Goal: Information Seeking & Learning: Learn about a topic

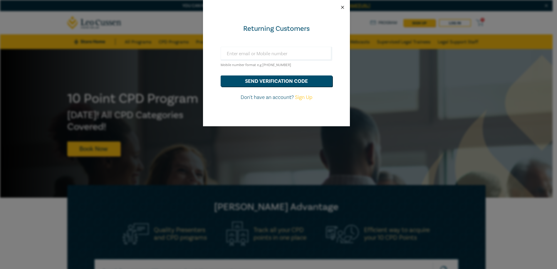
click at [344, 8] on button "Close" at bounding box center [342, 7] width 5 height 5
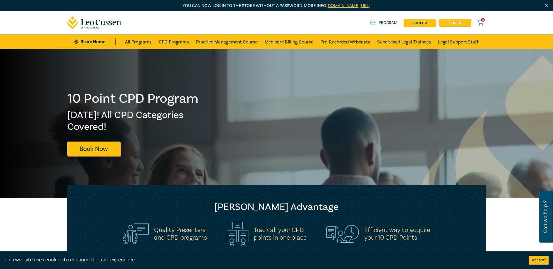
click at [445, 21] on link "Log in" at bounding box center [455, 23] width 32 height 8
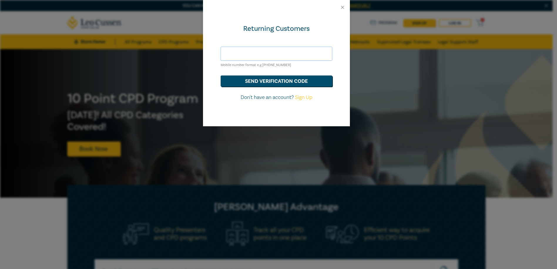
click at [300, 52] on input "text" at bounding box center [277, 54] width 112 height 14
type input "aray@pearcewebster.com.au"
click at [289, 83] on button "send verification code" at bounding box center [277, 81] width 112 height 11
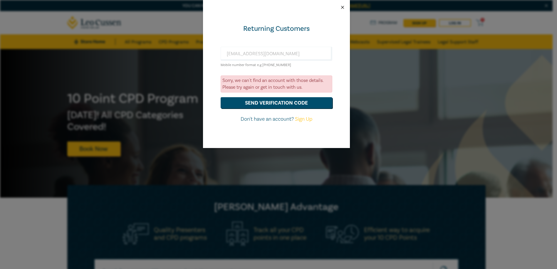
click at [343, 9] on button "Close" at bounding box center [342, 7] width 5 height 5
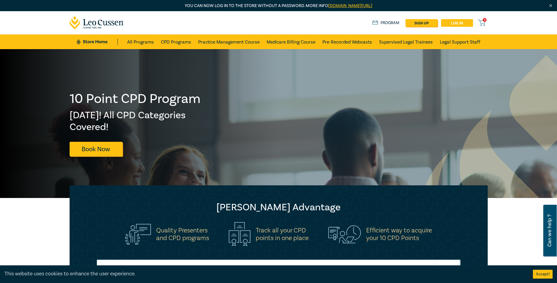
click at [459, 24] on link "Log in" at bounding box center [457, 23] width 32 height 8
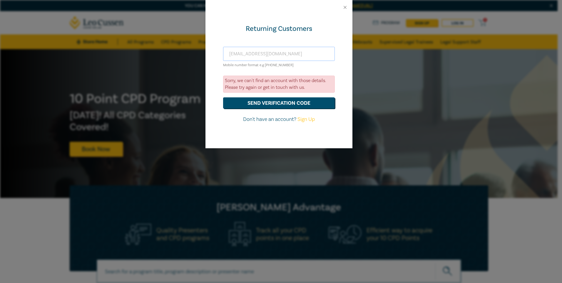
click at [293, 54] on input "aray@pearcewebster.com.au" at bounding box center [279, 54] width 112 height 14
click at [308, 106] on button "send verification code" at bounding box center [279, 102] width 112 height 11
click at [347, 6] on div at bounding box center [278, 7] width 147 height 15
click at [344, 9] on button "Close" at bounding box center [344, 7] width 5 height 5
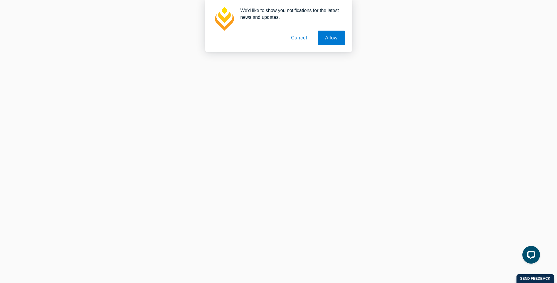
scroll to position [256, 0]
click at [301, 38] on button "Cancel" at bounding box center [299, 38] width 31 height 15
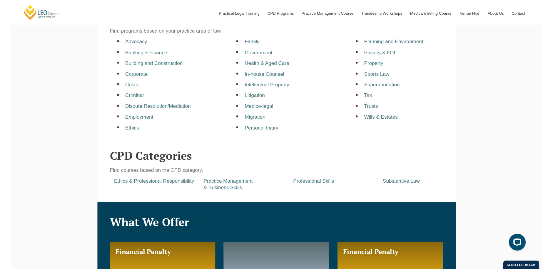
scroll to position [206, 0]
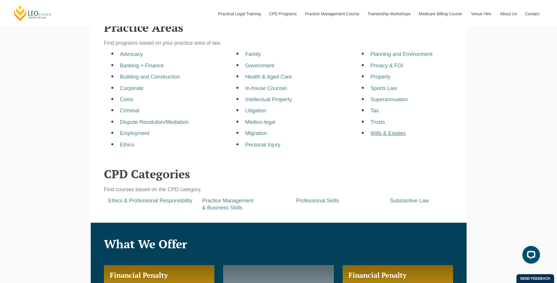
click at [392, 136] on a=pages/cpd-programs&taxons=pages/cpd-programs/practice-area/wills-and-estates&_gl=1*1najbkj*_gcl_au*MzMwNDM1MDkxLjE3NTYzNjU5NTMuNDM0NzA5NzM2LjE3NTgwODQwNzIuMTc1ODA4NDEwNQ "Wills & Estates" at bounding box center [388, 133] width 35 height 6
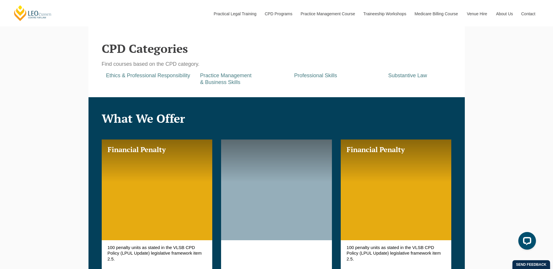
scroll to position [323, 0]
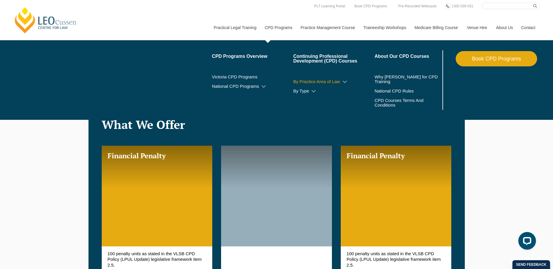
click at [341, 79] on link "By Practice Area of Law" at bounding box center [333, 81] width 81 height 5
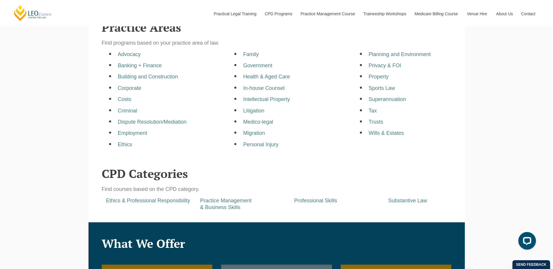
scroll to position [206, 0]
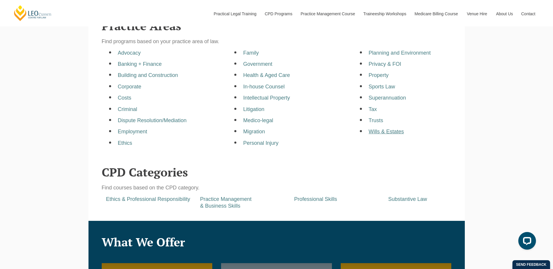
click at [383, 134] on a=pages/cpd-programs&taxons=pages/cpd-programs/practice-area/wills-and-estates&_gl=1*1najbkj*_gcl_au*MzMwNDM1MDkxLjE3NTYzNjU5NTMuNDM0NzA5NzM2LjE3NTgwODQwNzIuMTc1ODA4NDEwNQ "Wills & Estates" at bounding box center [385, 132] width 35 height 6
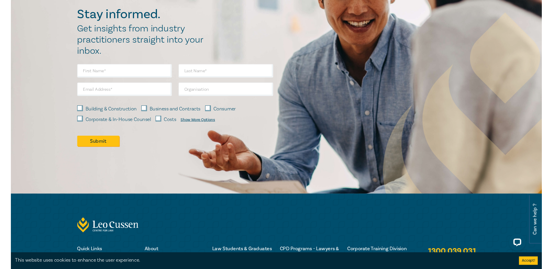
scroll to position [760, 0]
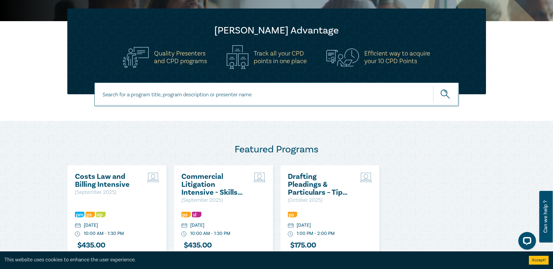
scroll to position [176, 0]
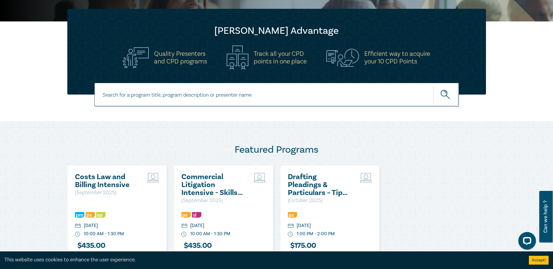
click at [362, 100] on input at bounding box center [276, 95] width 364 height 24
type input "wills drafting"
click at [433, 86] on button "submit" at bounding box center [446, 95] width 26 height 18
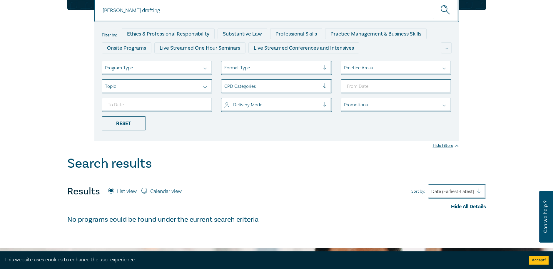
scroll to position [13, 0]
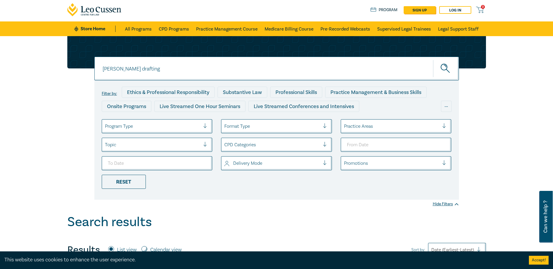
drag, startPoint x: 387, startPoint y: 71, endPoint x: 114, endPoint y: 74, distance: 272.7
click at [114, 74] on input "[PERSON_NAME] drafting" at bounding box center [276, 69] width 364 height 24
type input "will"
click at [433, 60] on button "submit" at bounding box center [446, 69] width 26 height 18
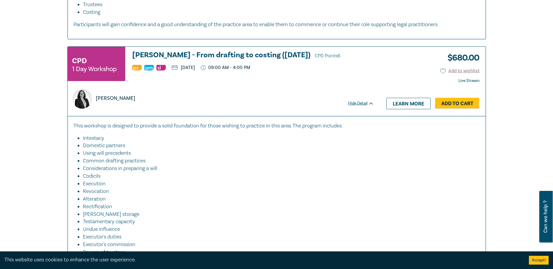
scroll to position [1276, 0]
